Goal: Ask a question

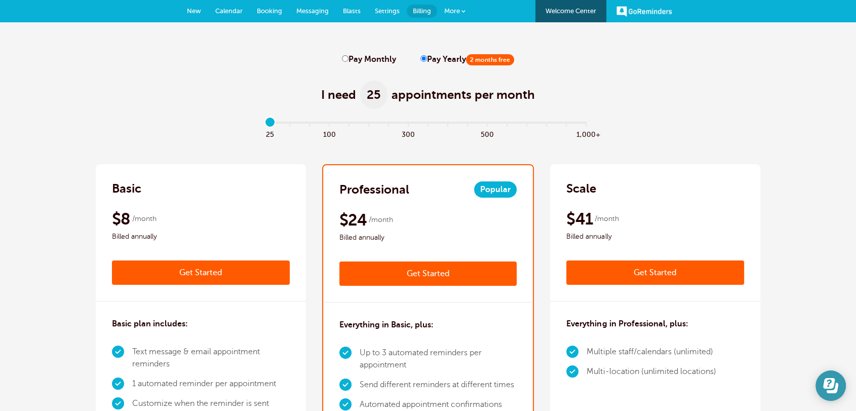
click at [842, 398] on div at bounding box center [831, 385] width 30 height 30
click at [839, 397] on button "Open Learn | Contact Us" at bounding box center [831, 385] width 30 height 30
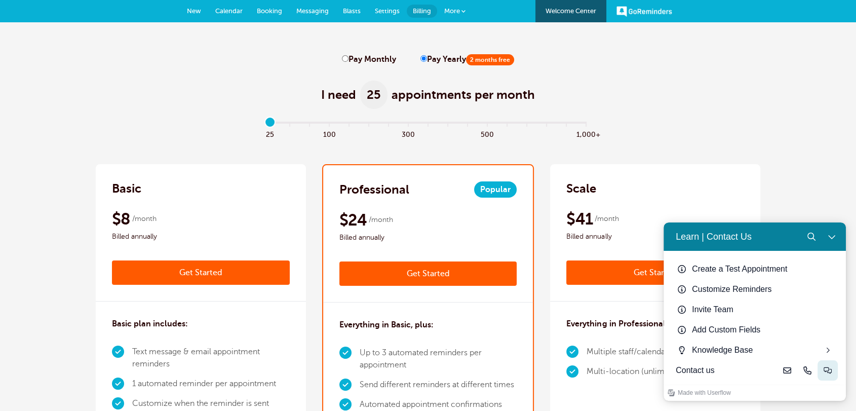
click at [824, 371] on icon "Live-chat" at bounding box center [828, 370] width 8 height 8
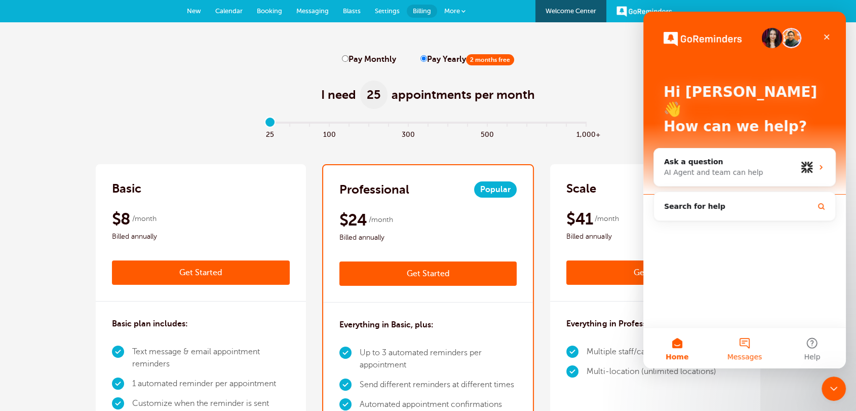
click at [747, 353] on span "Messages" at bounding box center [744, 356] width 35 height 7
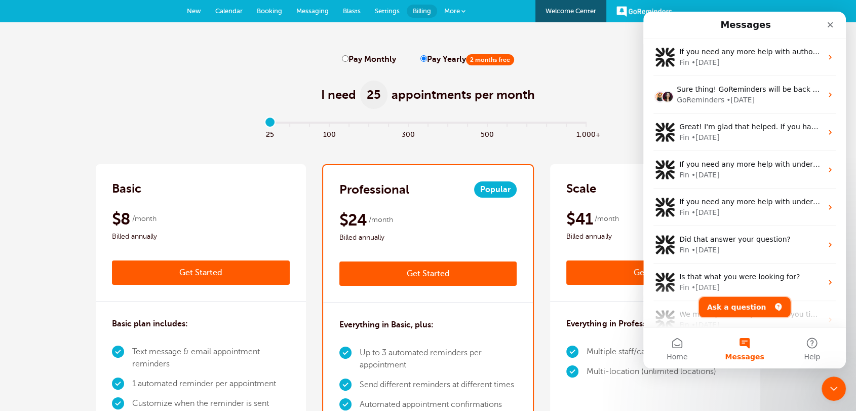
click at [748, 311] on button "Ask a question" at bounding box center [745, 307] width 92 height 20
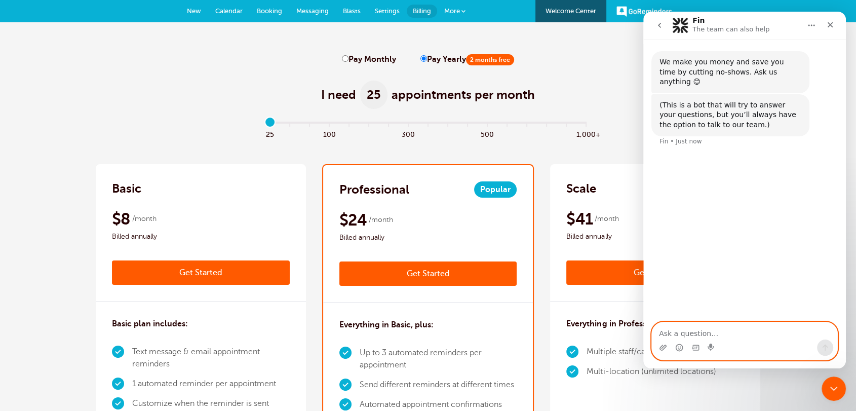
click at [691, 337] on textarea "Ask a question…" at bounding box center [744, 330] width 185 height 17
type textarea "url"
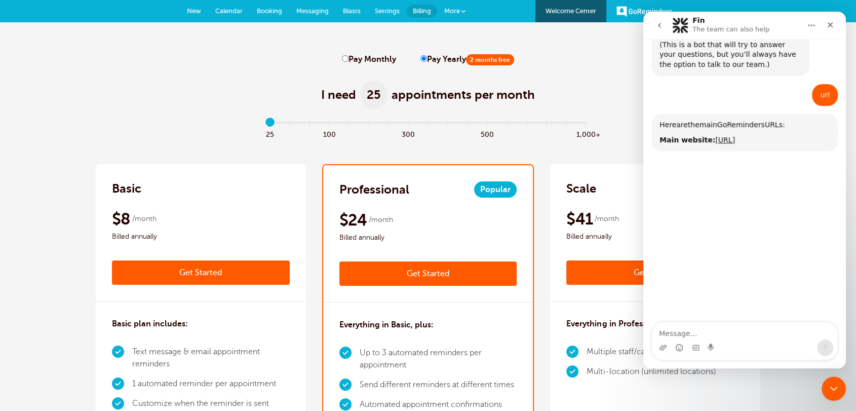
scroll to position [97, 0]
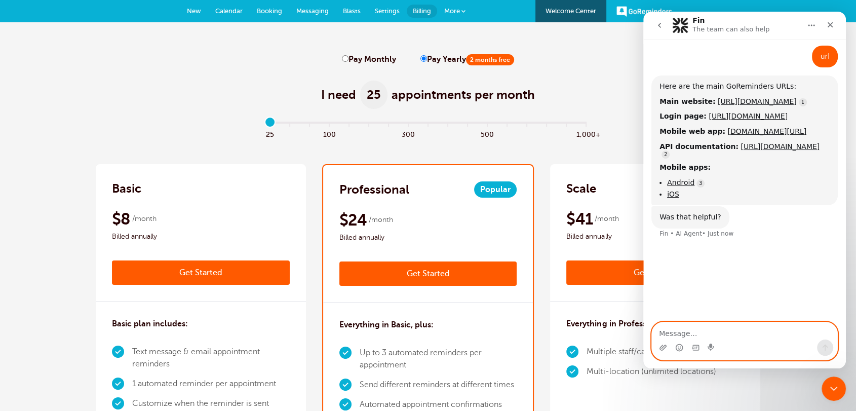
click at [665, 334] on textarea "Message…" at bounding box center [744, 330] width 185 height 17
type textarea "no"
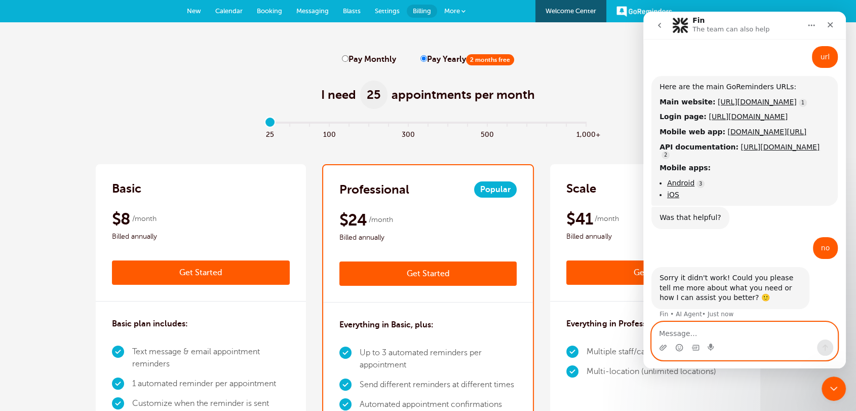
scroll to position [100, 0]
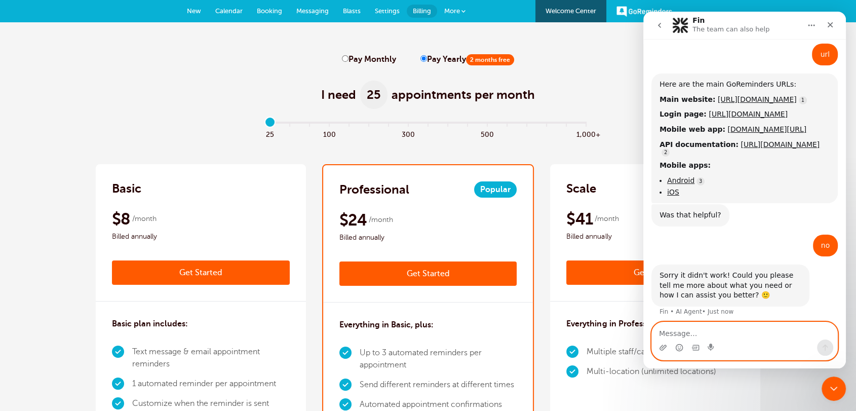
click at [737, 329] on textarea "Message…" at bounding box center [744, 330] width 185 height 17
type textarea "add url"
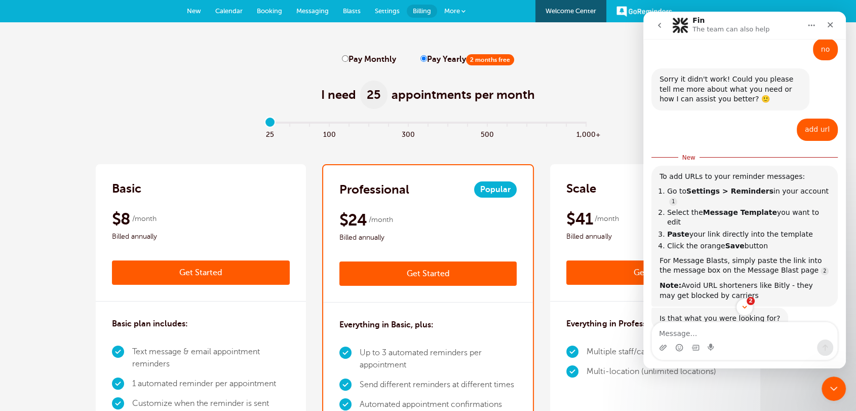
scroll to position [300, 0]
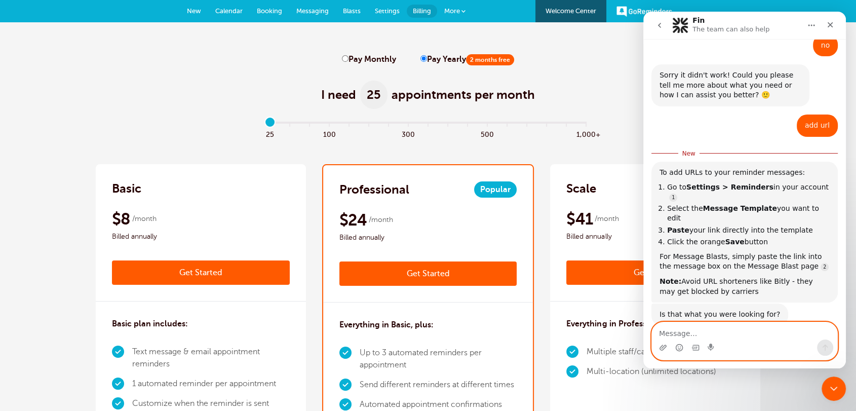
click at [710, 330] on textarea "Message…" at bounding box center [744, 330] width 185 height 17
type textarea "tiral acocunt"
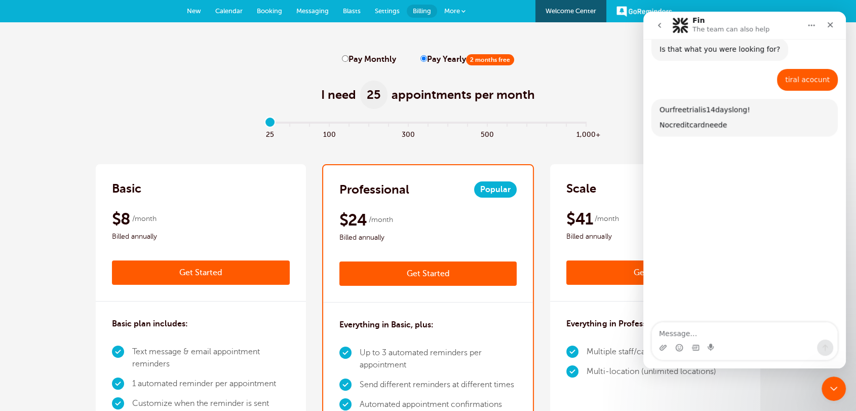
scroll to position [556, 0]
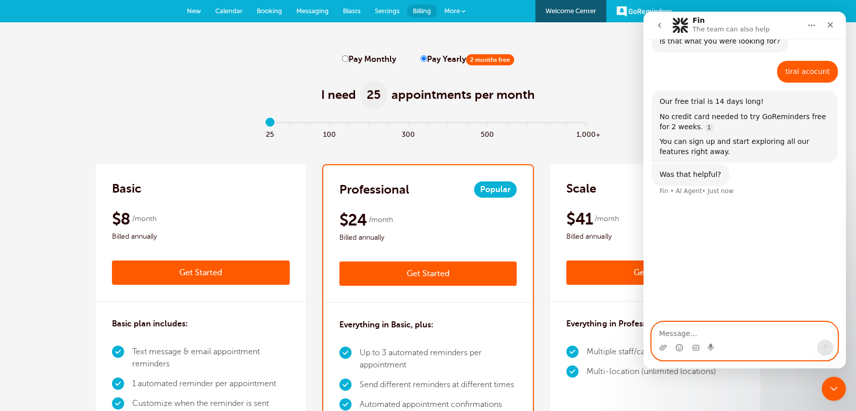
click at [690, 331] on textarea "Message…" at bounding box center [744, 330] width 185 height 17
type textarea "trial url"
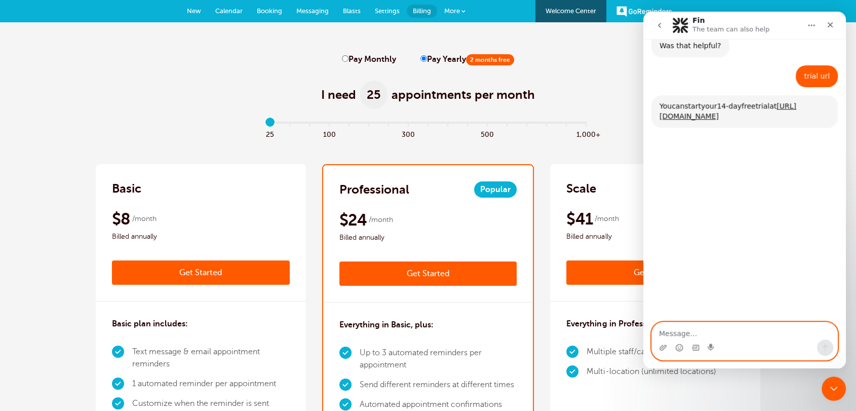
scroll to position [689, 0]
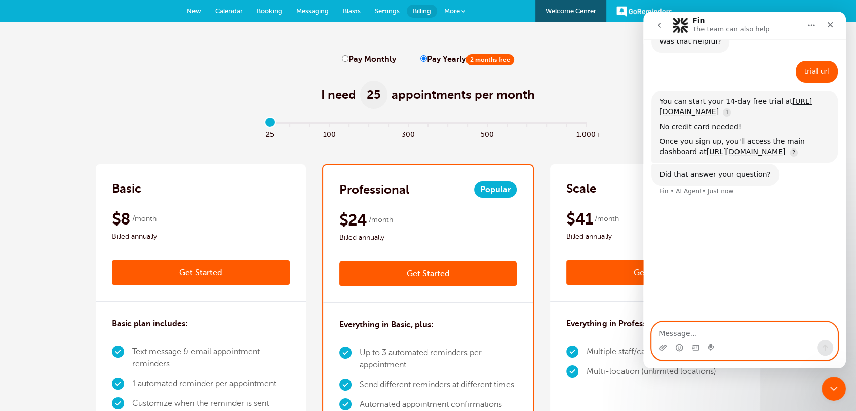
click at [685, 329] on textarea "Message…" at bounding box center [744, 330] width 185 height 17
type textarea "trial authorization"
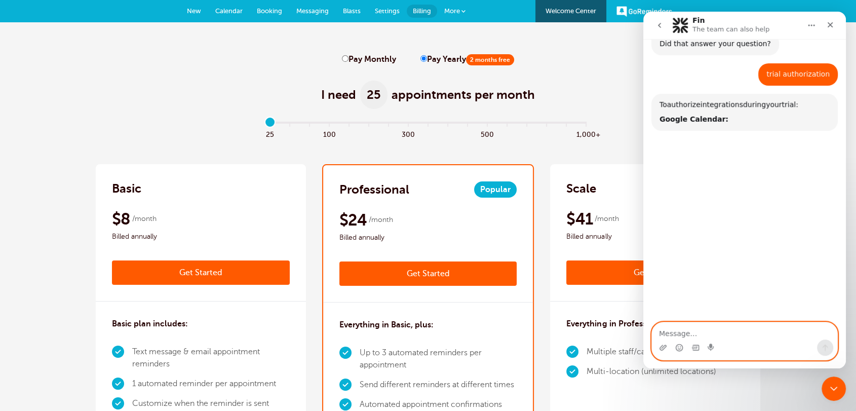
scroll to position [823, 0]
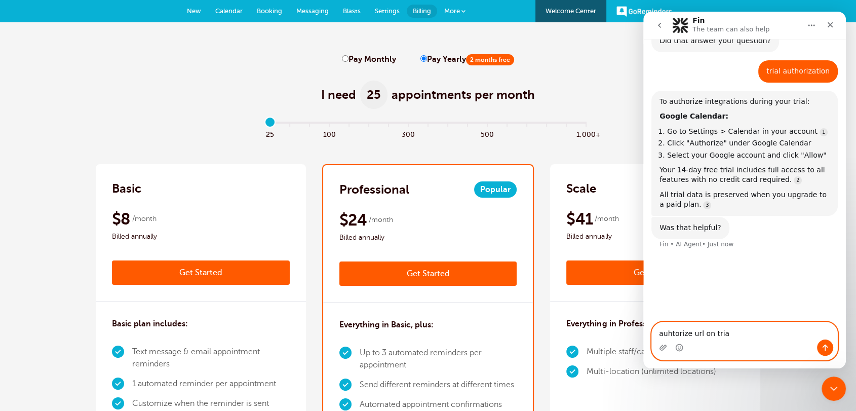
type textarea "auhtorize url on trial"
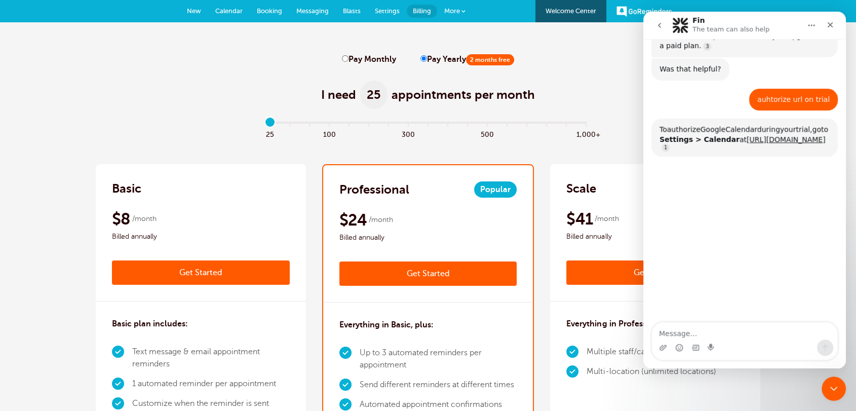
scroll to position [1009, 0]
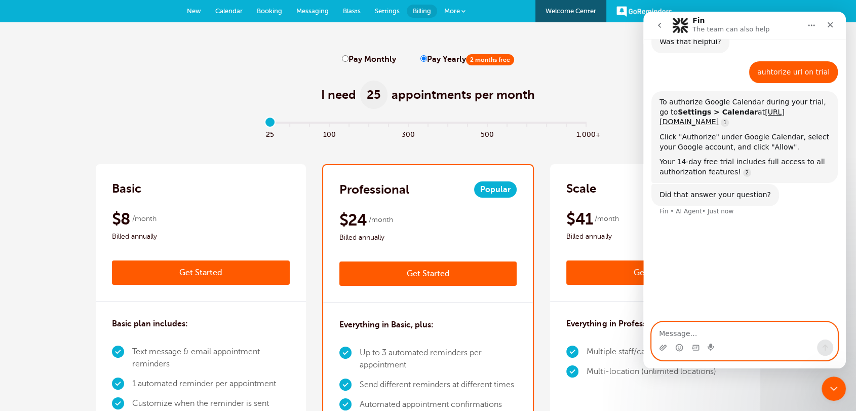
click at [685, 331] on textarea "Message…" at bounding box center [744, 330] width 185 height 17
paste textarea "I would authorization to add a URL/link to a location"
type textarea "I would authorization to add a URL/link to a location"
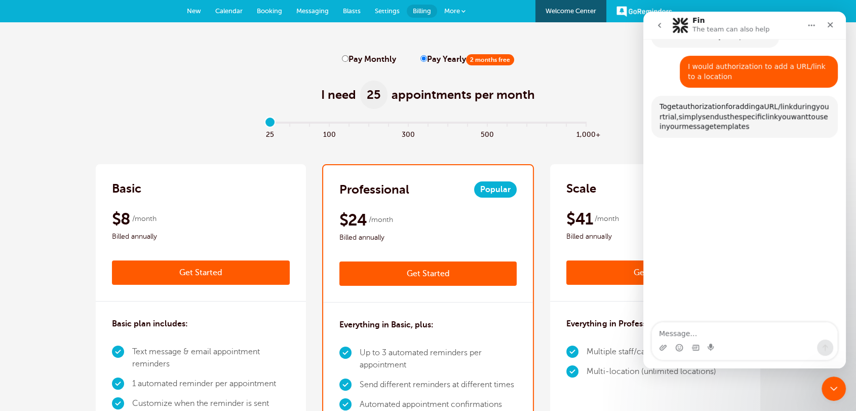
scroll to position [1169, 0]
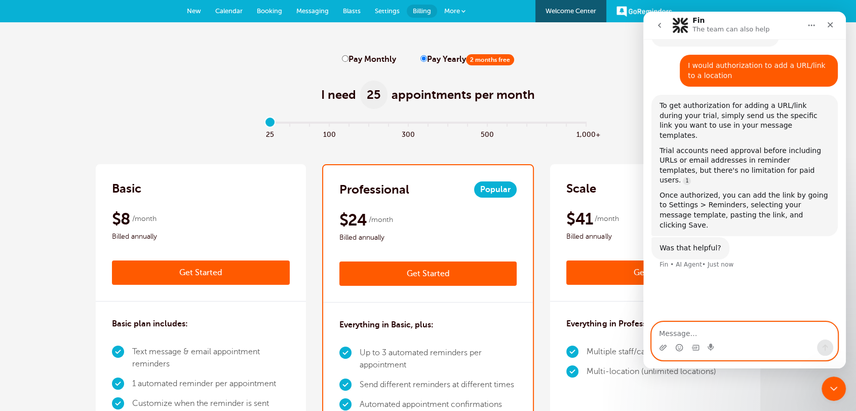
click at [678, 337] on textarea "Message…" at bounding box center [744, 330] width 185 height 17
type textarea "yes"
drag, startPoint x: 678, startPoint y: 337, endPoint x: 653, endPoint y: 333, distance: 24.6
click at [653, 333] on textarea "yes" at bounding box center [744, 330] width 185 height 17
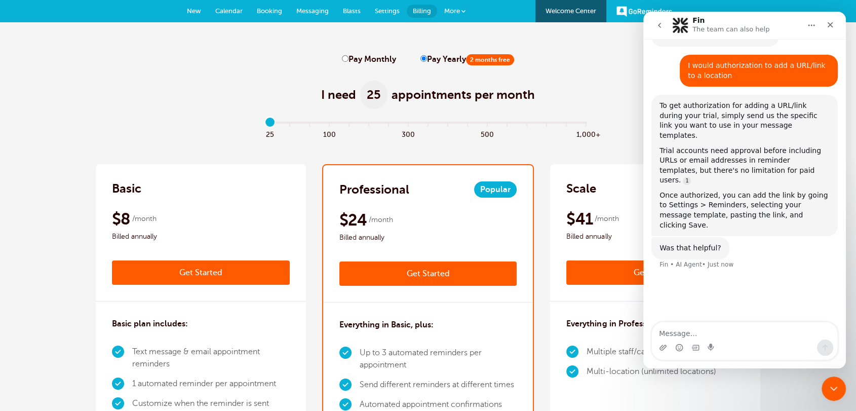
click at [660, 20] on button "go back" at bounding box center [659, 25] width 19 height 19
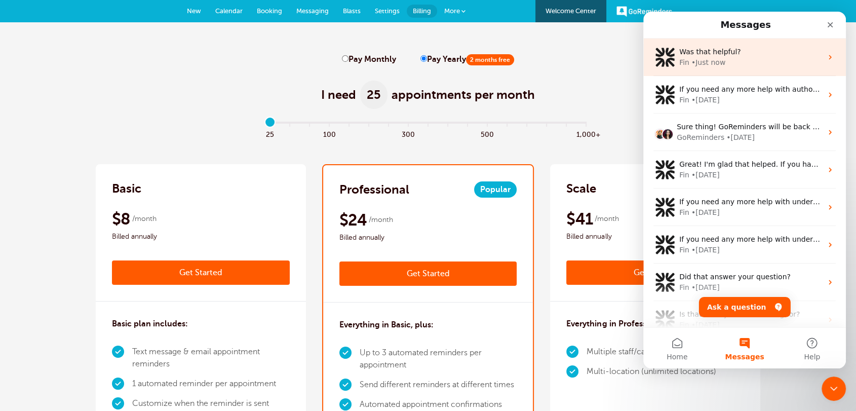
click at [741, 69] on div "Was that helpful? Fin • Just now" at bounding box center [744, 56] width 203 height 37
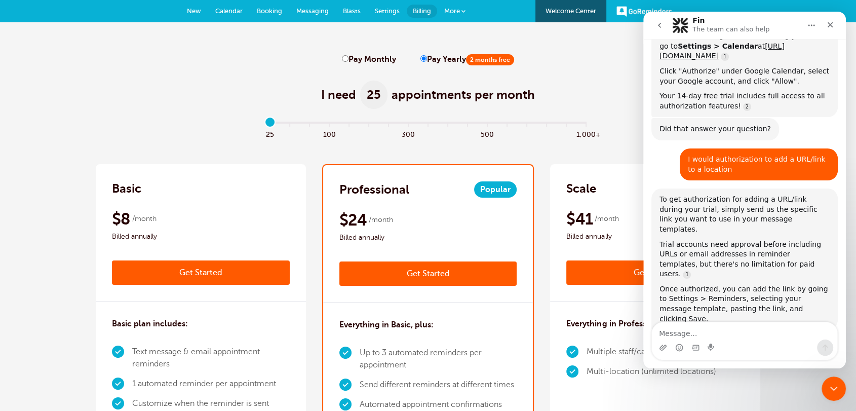
scroll to position [1079, 0]
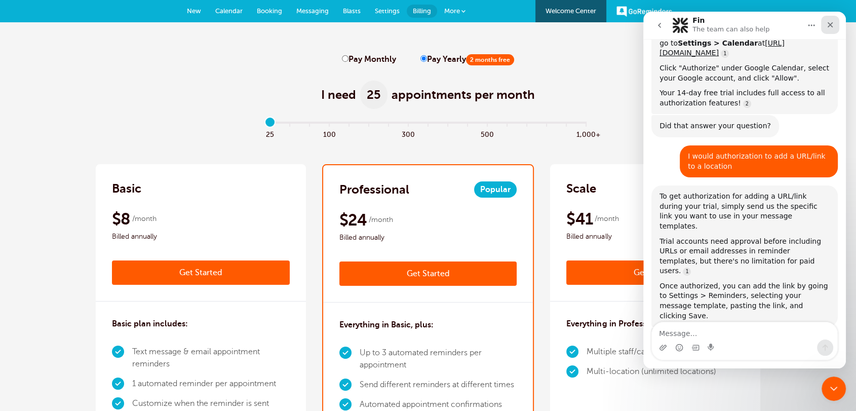
click at [832, 18] on div "Close" at bounding box center [830, 25] width 18 height 18
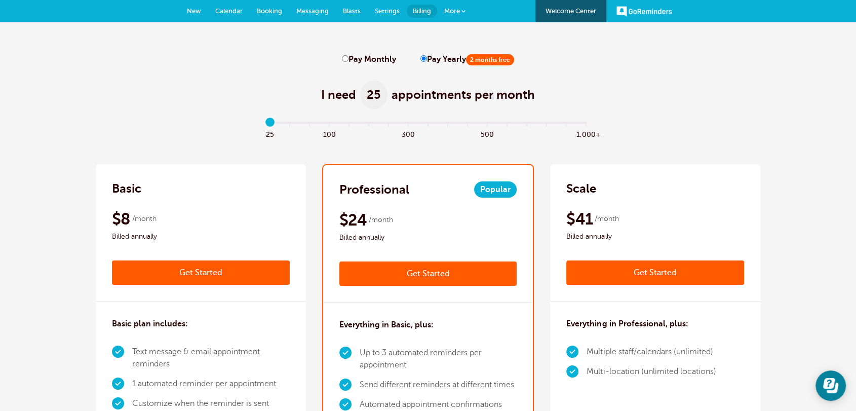
scroll to position [1082, 0]
